Goal: Task Accomplishment & Management: Manage account settings

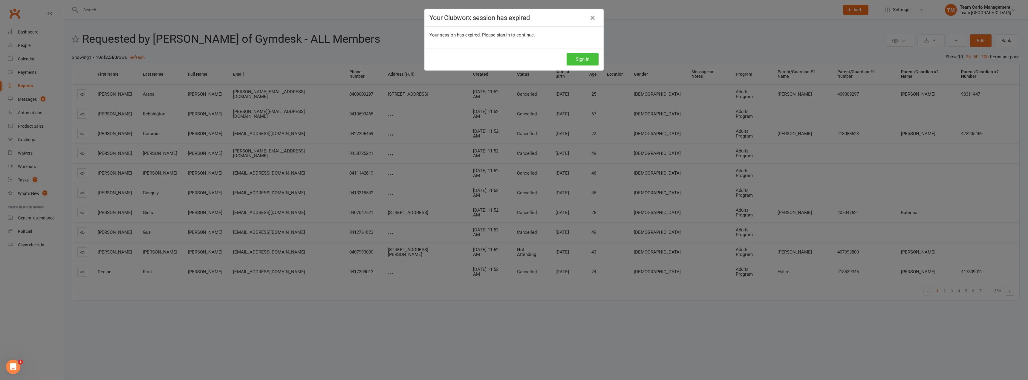
click at [576, 56] on button "Sign In" at bounding box center [583, 59] width 32 height 13
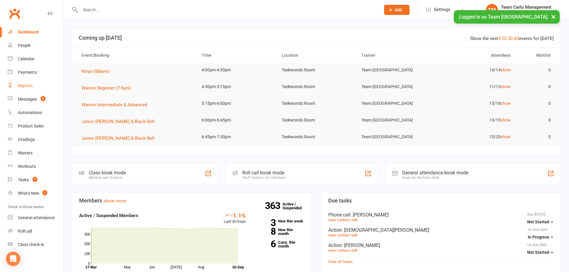
click at [30, 87] on div "Reports" at bounding box center [25, 85] width 15 height 5
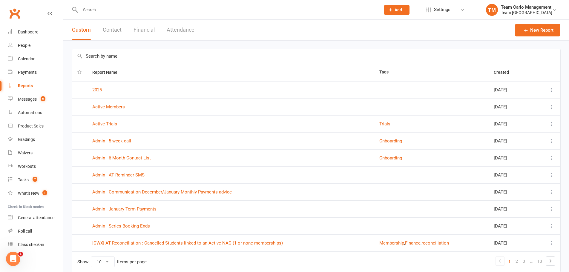
click at [534, 38] on div "New Report" at bounding box center [537, 30] width 45 height 21
click at [536, 34] on link "New Report" at bounding box center [537, 30] width 45 height 13
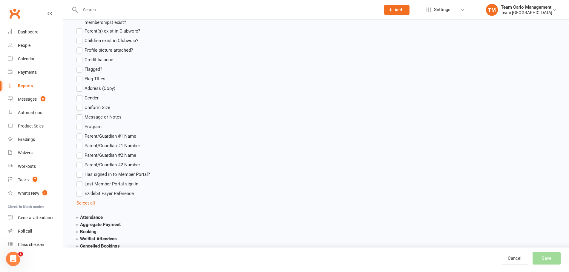
scroll to position [598, 0]
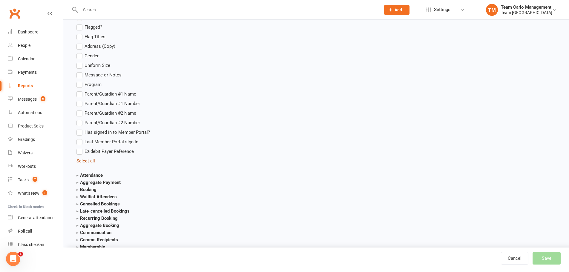
type input "Test"
click at [85, 160] on link "Select all" at bounding box center [86, 160] width 19 height 5
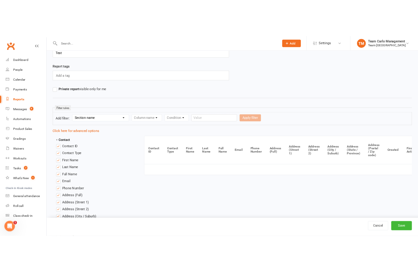
scroll to position [0, 0]
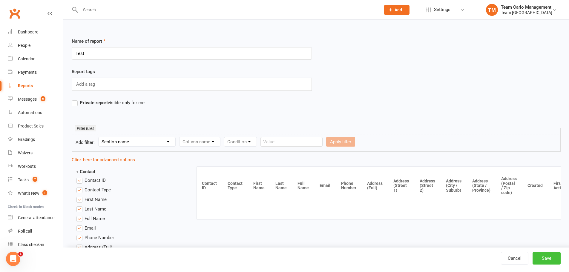
click at [541, 260] on button "Save" at bounding box center [547, 258] width 28 height 13
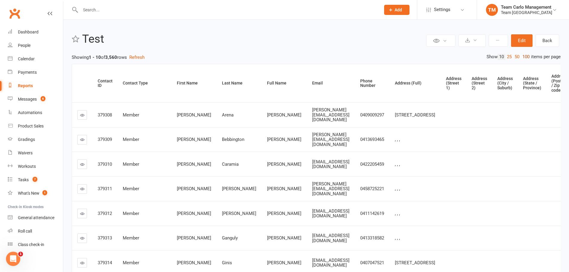
click at [522, 56] on link "100" at bounding box center [526, 57] width 10 height 6
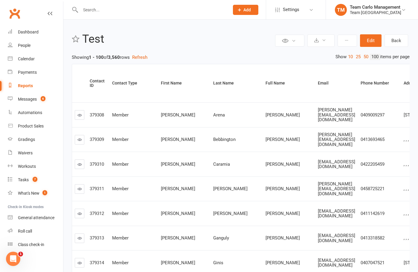
click at [22, 88] on link "Reports" at bounding box center [35, 85] width 55 height 13
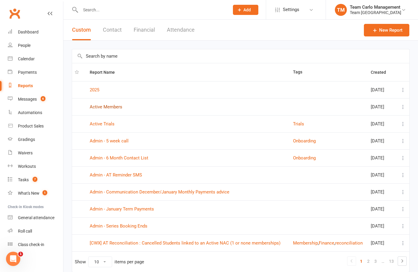
click at [114, 106] on link "Active Members" at bounding box center [106, 106] width 33 height 5
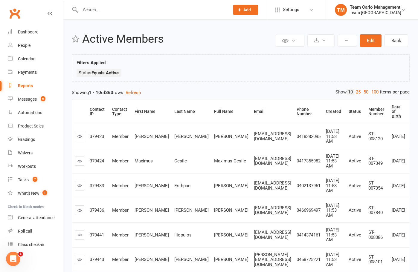
click at [39, 85] on link "Reports" at bounding box center [35, 85] width 55 height 13
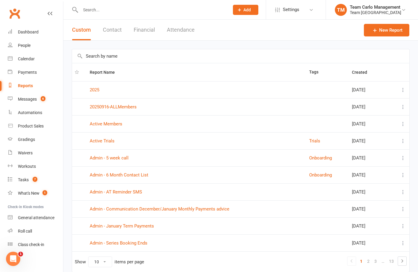
click at [400, 108] on icon at bounding box center [403, 107] width 6 height 6
click at [359, 139] on link "Remove" at bounding box center [369, 143] width 59 height 12
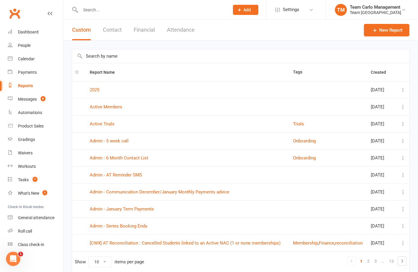
click at [31, 83] on div "Reports" at bounding box center [25, 85] width 15 height 5
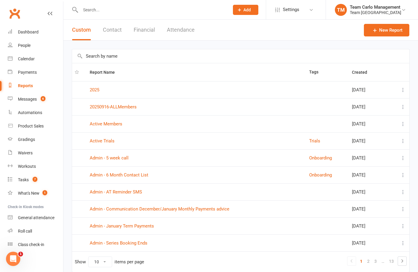
click at [399, 107] on button at bounding box center [402, 106] width 7 height 7
click at [374, 147] on link "Remove" at bounding box center [369, 143] width 59 height 12
click at [401, 106] on icon at bounding box center [403, 107] width 6 height 6
click at [360, 139] on link "Remove" at bounding box center [369, 143] width 59 height 12
click at [400, 109] on icon at bounding box center [403, 107] width 6 height 6
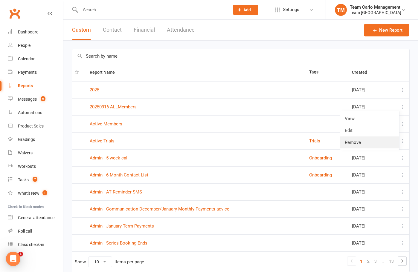
click at [375, 139] on link "Remove" at bounding box center [369, 143] width 59 height 12
click at [400, 105] on icon at bounding box center [403, 107] width 6 height 6
click at [374, 140] on link "Remove" at bounding box center [369, 143] width 59 height 12
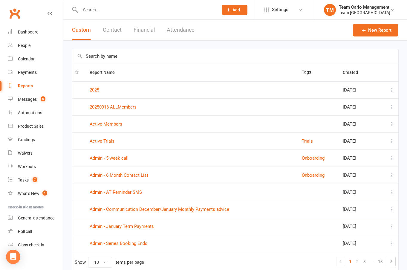
click at [392, 107] on icon at bounding box center [392, 107] width 6 height 6
click at [366, 137] on link "Remove" at bounding box center [361, 143] width 59 height 12
click at [394, 108] on icon at bounding box center [392, 107] width 6 height 6
click at [362, 137] on link "Remove" at bounding box center [361, 143] width 59 height 12
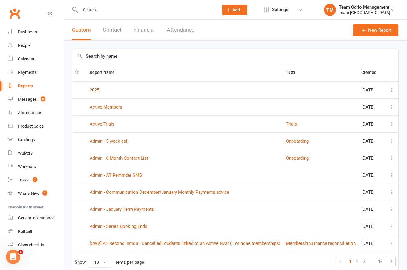
click at [98, 92] on link "2025" at bounding box center [95, 89] width 10 height 5
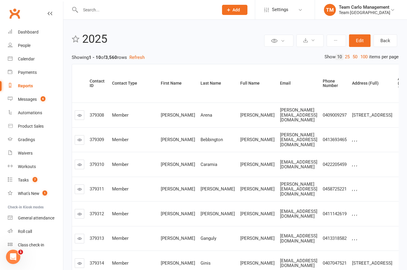
click at [218, 46] on header "Private Report Only visible by me Public Report Visible to everyone Export to C…" at bounding box center [235, 41] width 327 height 16
click at [360, 56] on link "100" at bounding box center [364, 57] width 10 height 6
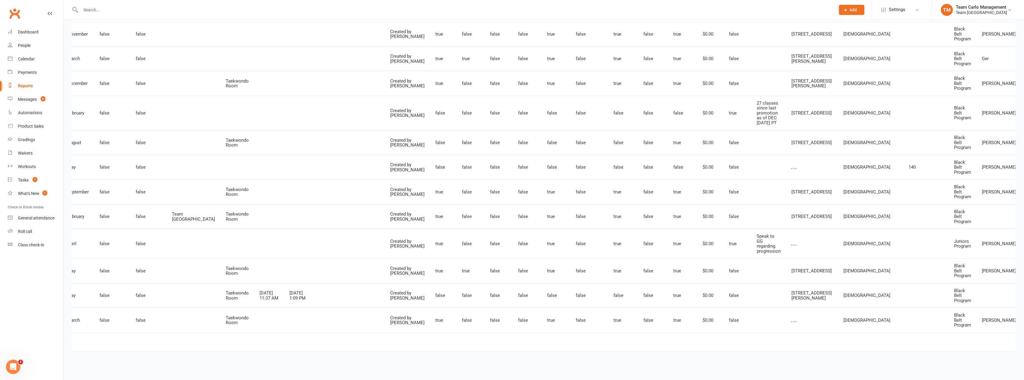
scroll to position [0, 959]
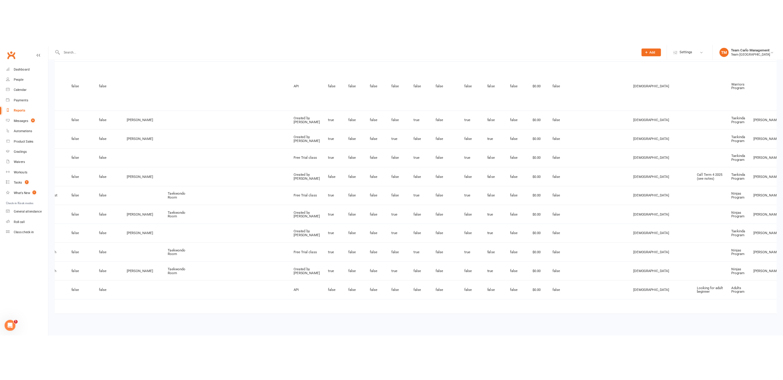
scroll to position [0, 937]
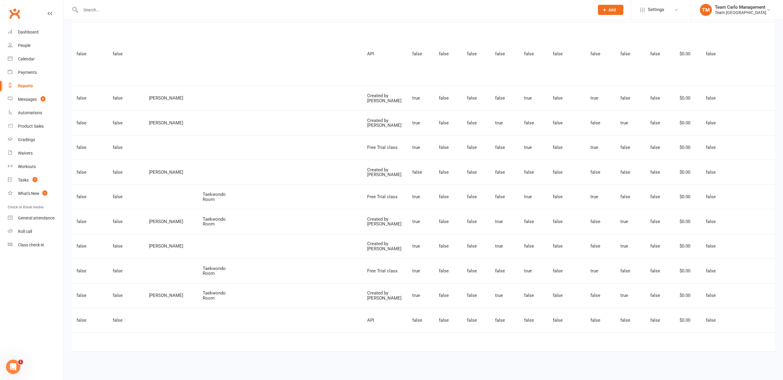
scroll to position [0, 1178]
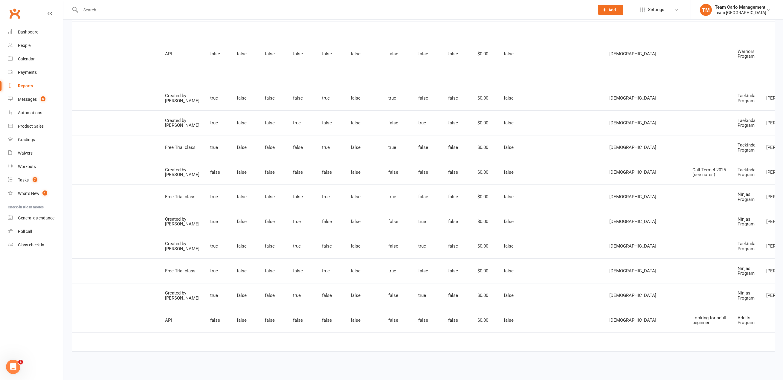
drag, startPoint x: 674, startPoint y: 337, endPoint x: 760, endPoint y: 354, distance: 87.3
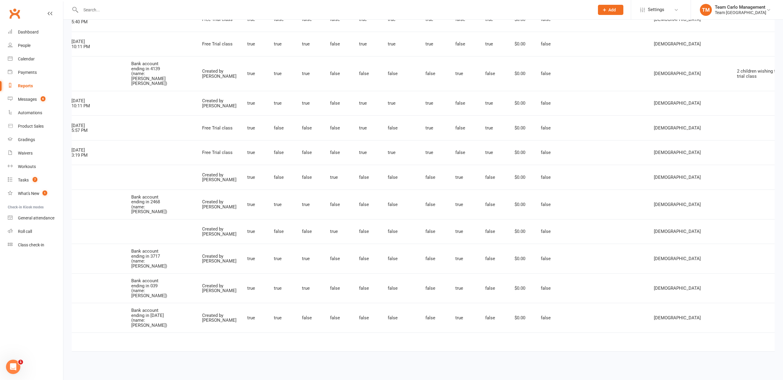
scroll to position [0, 1234]
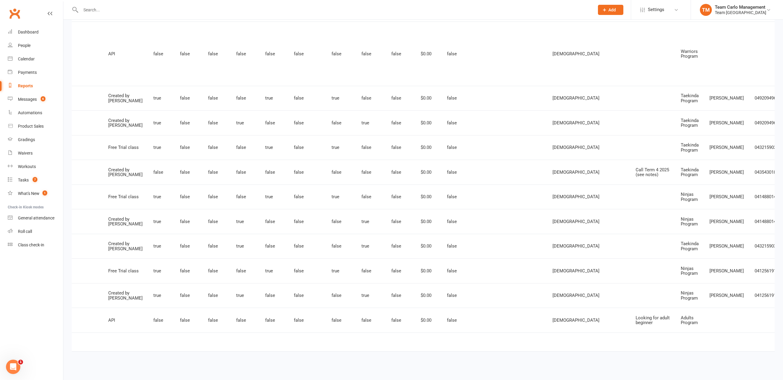
scroll to position [0, 1178]
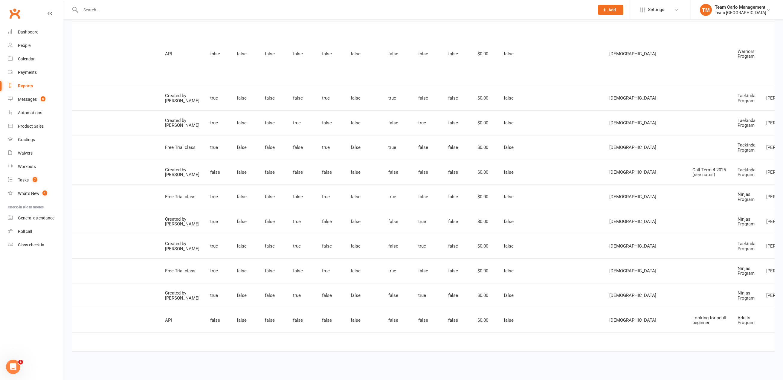
drag, startPoint x: 765, startPoint y: 337, endPoint x: 772, endPoint y: 333, distance: 7.1
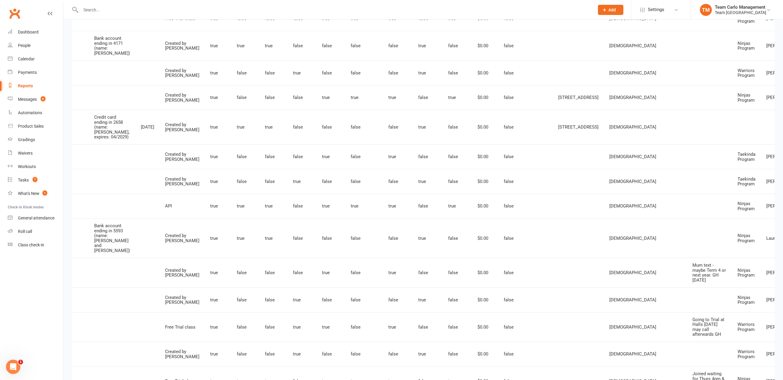
scroll to position [10, 0]
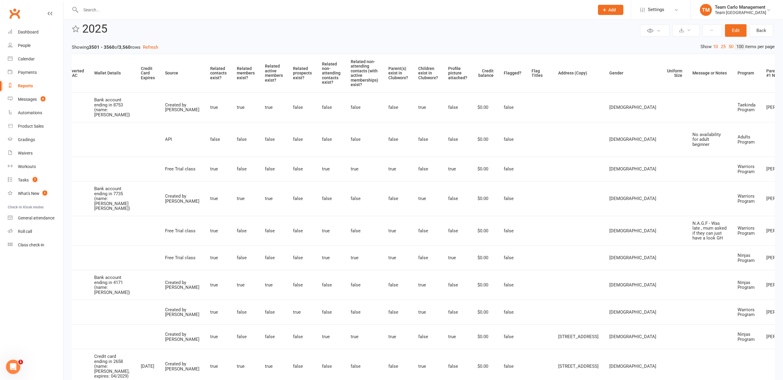
click at [217, 35] on header "Private Report Only visible by me Public Report Visible to everyone Export to C…" at bounding box center [423, 31] width 703 height 16
click at [21, 83] on link "Reports" at bounding box center [35, 85] width 55 height 13
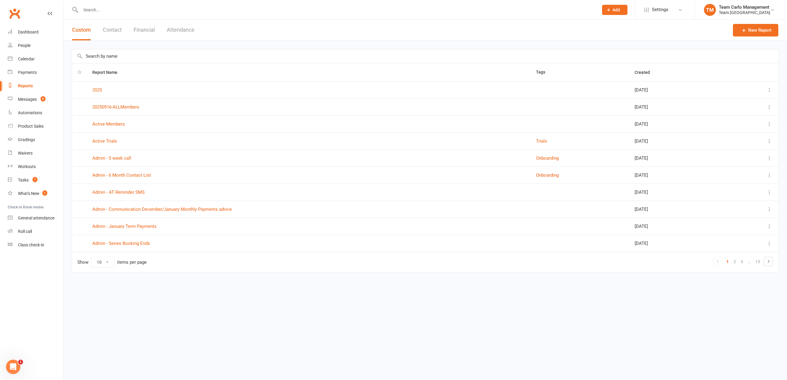
click at [411, 104] on icon at bounding box center [770, 107] width 6 height 6
click at [411, 141] on link "Remove" at bounding box center [743, 143] width 59 height 12
click at [771, 109] on icon at bounding box center [770, 107] width 6 height 6
click at [737, 145] on link "Remove" at bounding box center [743, 143] width 59 height 12
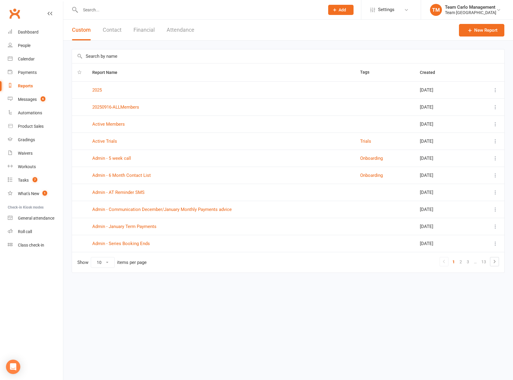
click at [492, 104] on div at bounding box center [488, 106] width 21 height 7
click at [496, 108] on icon at bounding box center [496, 107] width 6 height 6
click at [463, 142] on link "Remove" at bounding box center [469, 143] width 59 height 12
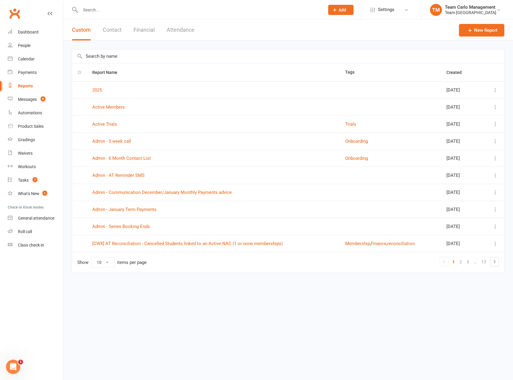
click at [421, 298] on html "Prospect Member Non-attending contact Class / event Appointment Grading event T…" at bounding box center [256, 149] width 513 height 298
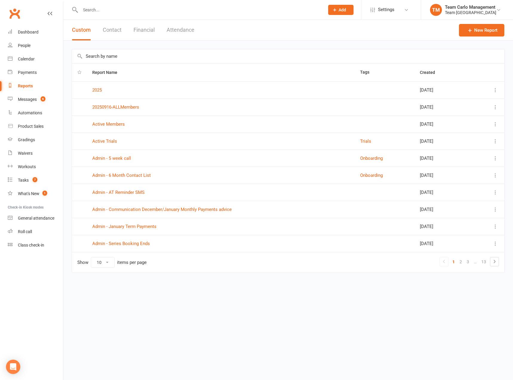
click at [492, 106] on div at bounding box center [488, 106] width 21 height 7
click at [497, 107] on icon at bounding box center [496, 107] width 6 height 6
click at [476, 141] on link "Remove" at bounding box center [469, 143] width 59 height 12
click at [493, 105] on icon at bounding box center [496, 107] width 6 height 6
click at [464, 143] on link "Remove" at bounding box center [469, 143] width 59 height 12
